Goal: Navigation & Orientation: Find specific page/section

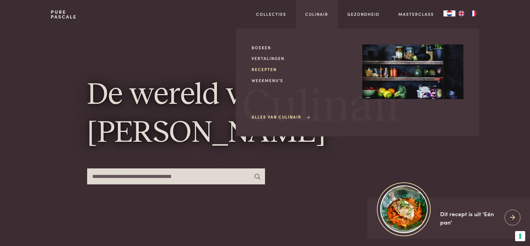
click at [259, 67] on link "Recepten" at bounding box center [302, 69] width 101 height 6
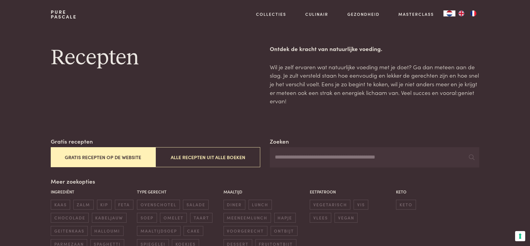
click at [102, 156] on button "Gratis recepten op de website" at bounding box center [103, 157] width 105 height 20
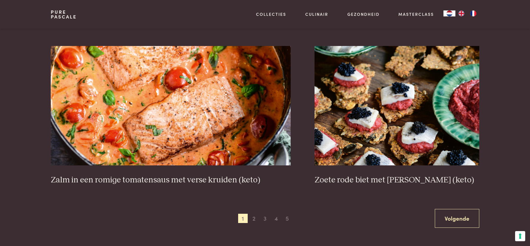
scroll to position [1062, 0]
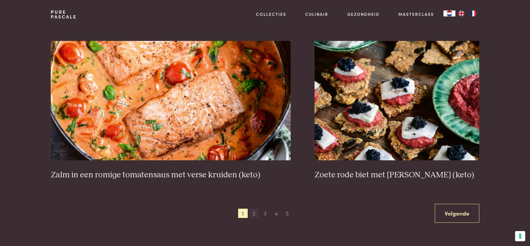
click at [253, 212] on span "2" at bounding box center [254, 214] width 10 height 10
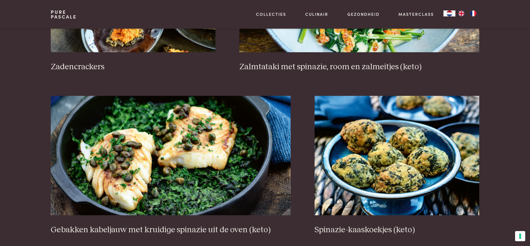
scroll to position [1062, 0]
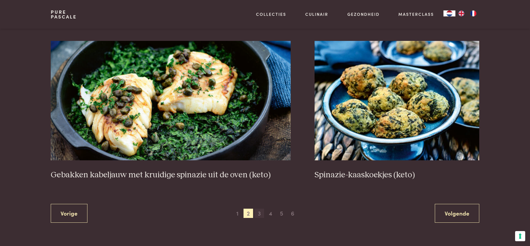
click at [259, 211] on span "3" at bounding box center [260, 214] width 10 height 10
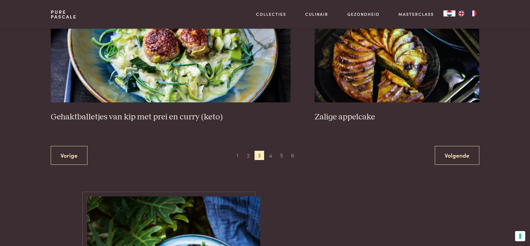
scroll to position [1151, 0]
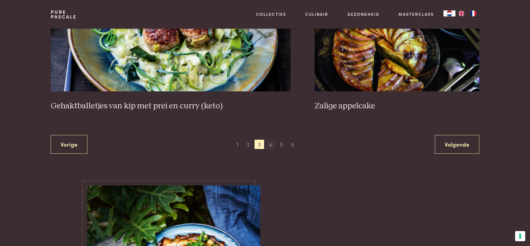
click at [271, 142] on span "4" at bounding box center [271, 145] width 10 height 10
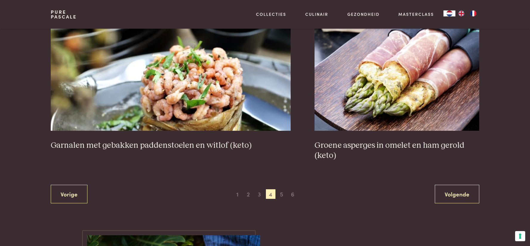
scroll to position [1151, 0]
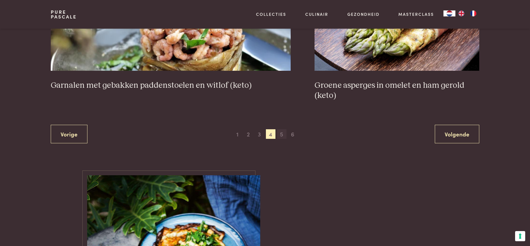
click at [280, 133] on span "5" at bounding box center [282, 134] width 10 height 10
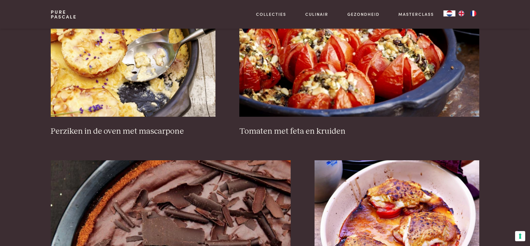
scroll to position [1062, 0]
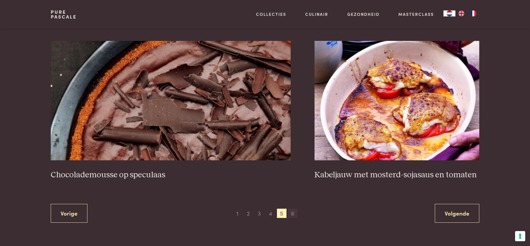
click at [292, 210] on span "6" at bounding box center [293, 214] width 10 height 10
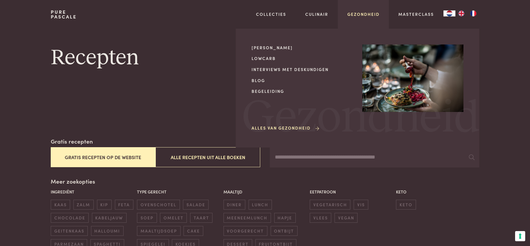
click at [361, 12] on link "Gezondheid" at bounding box center [363, 14] width 32 height 6
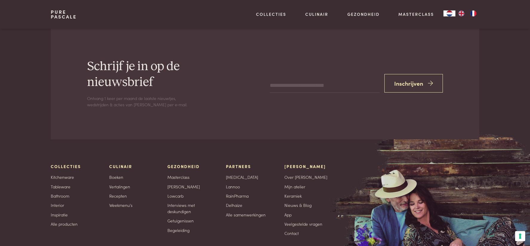
scroll to position [1306, 0]
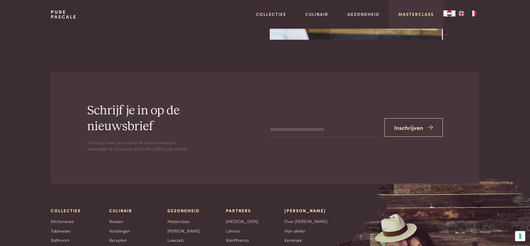
click at [421, 14] on link "Masterclass" at bounding box center [416, 14] width 36 height 6
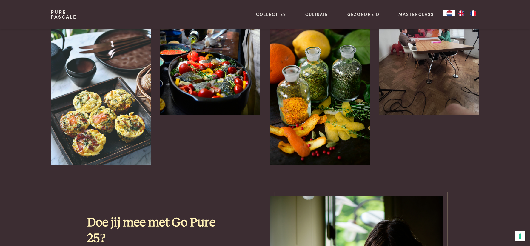
scroll to position [448, 0]
